Goal: Check status: Check status

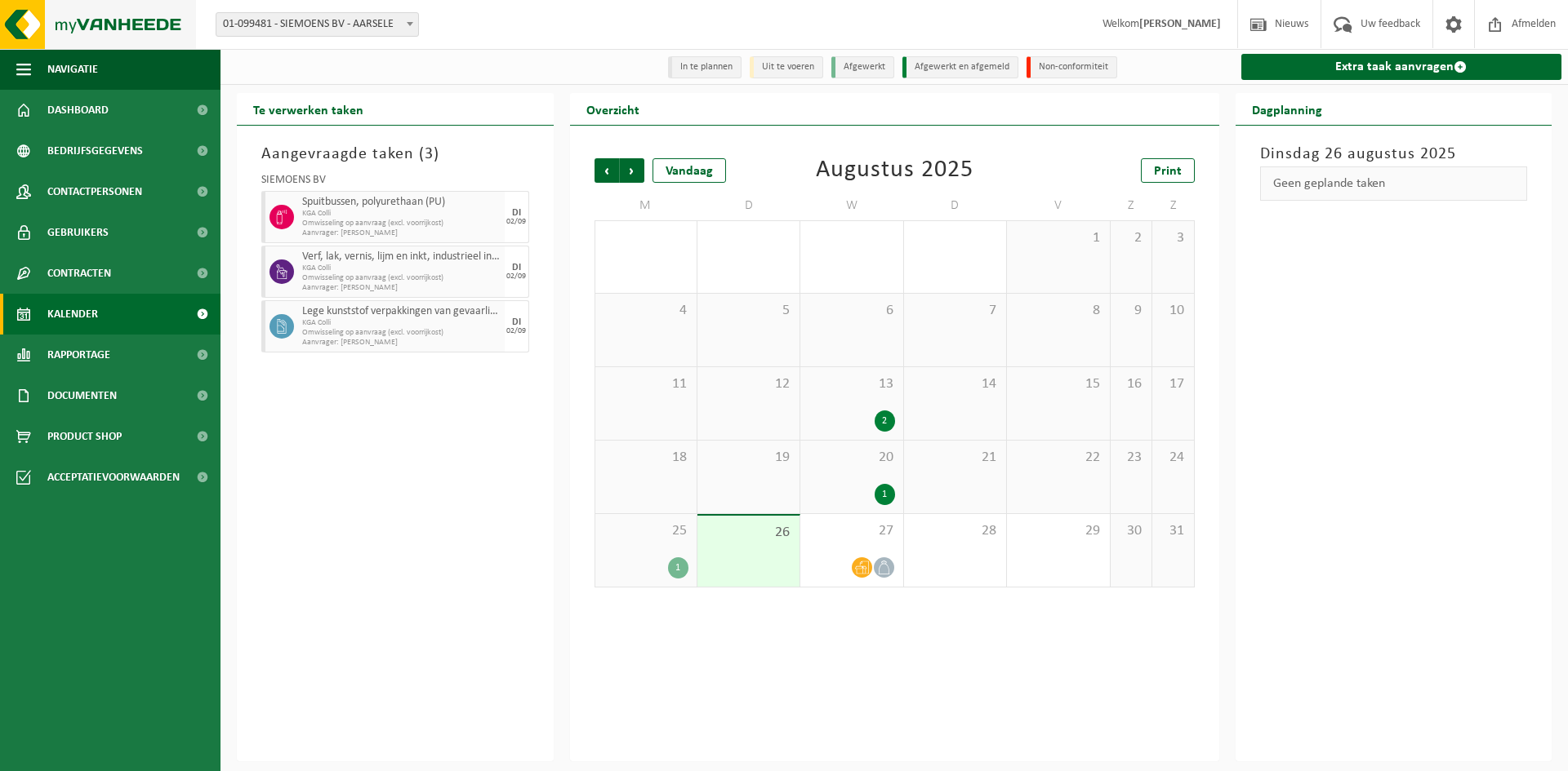
click at [71, 26] on img at bounding box center [98, 24] width 196 height 49
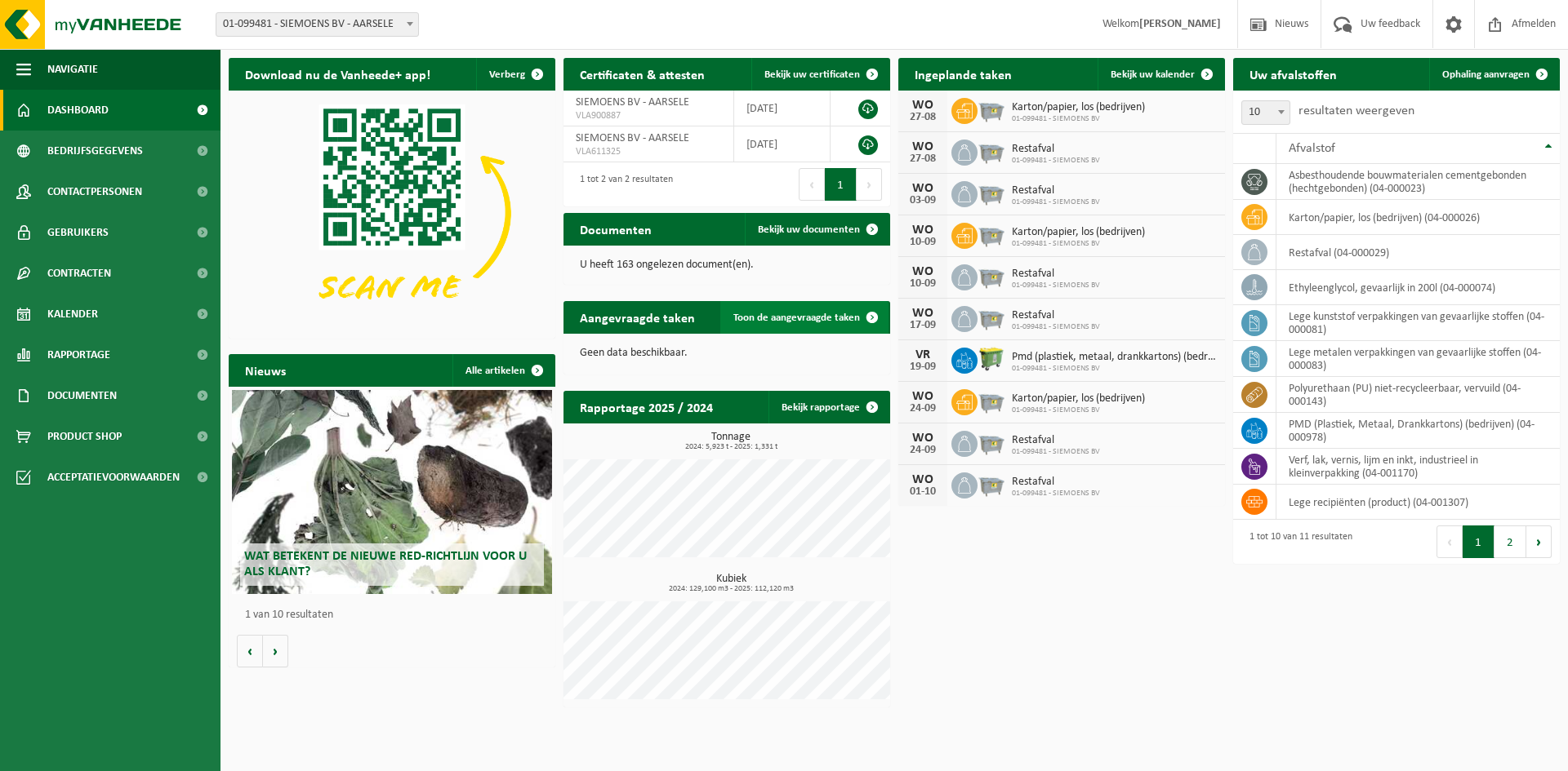
click at [795, 319] on span "Toon de aangevraagde taken" at bounding box center [796, 318] width 126 height 10
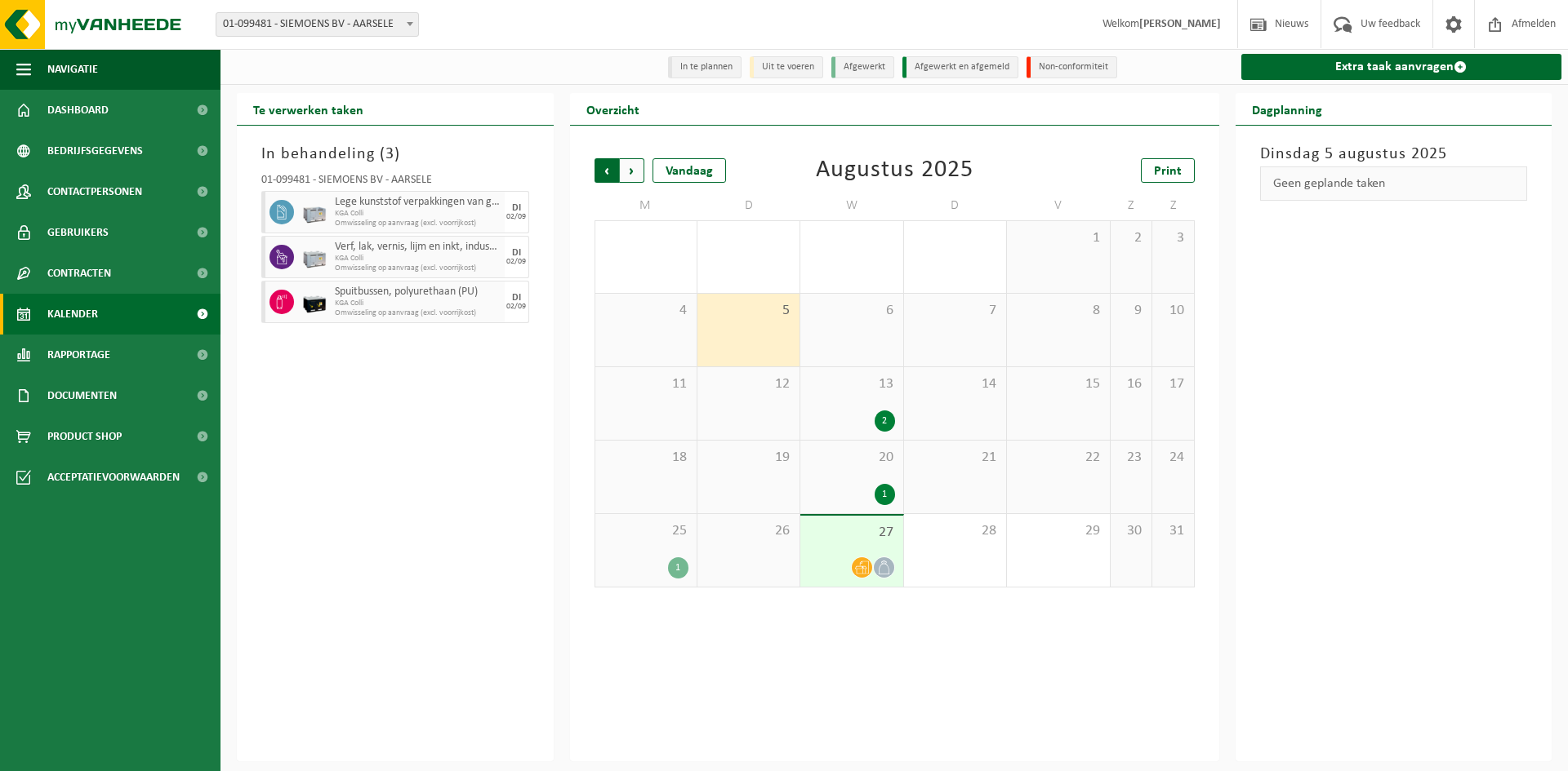
click at [629, 171] on span "Volgende" at bounding box center [631, 171] width 25 height 25
